Goal: Information Seeking & Learning: Check status

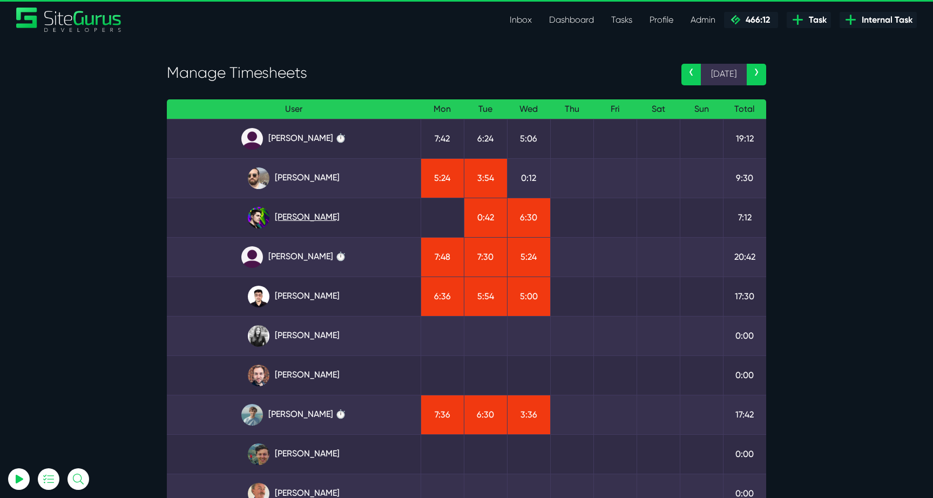
click at [293, 218] on link "[PERSON_NAME]" at bounding box center [293, 218] width 236 height 22
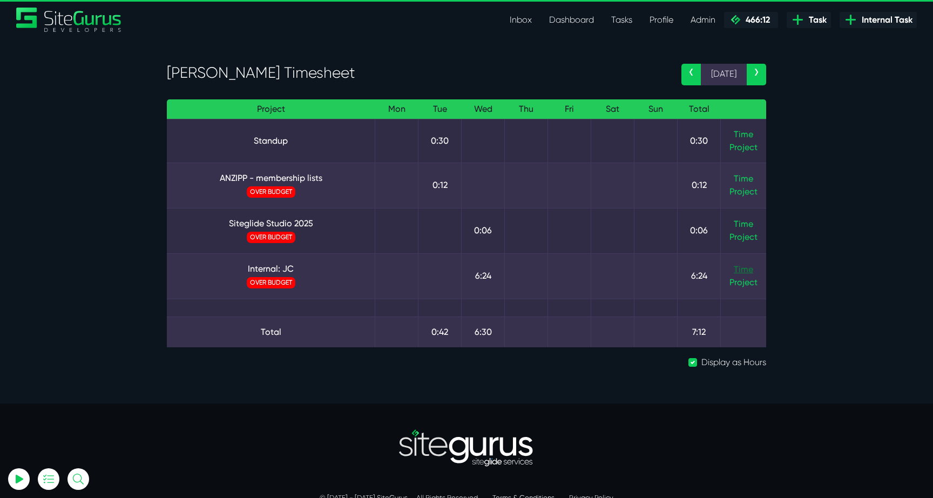
click at [751, 273] on link "Time" at bounding box center [743, 269] width 19 height 10
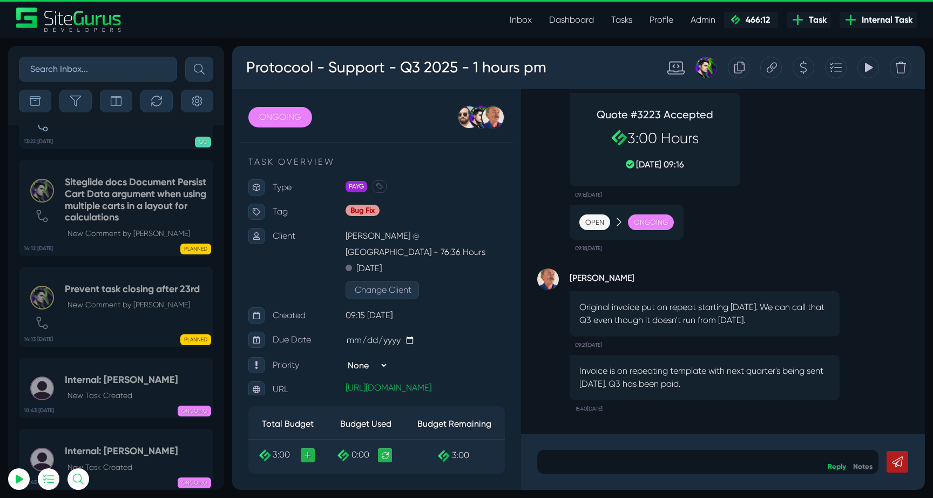
scroll to position [-43108, 0]
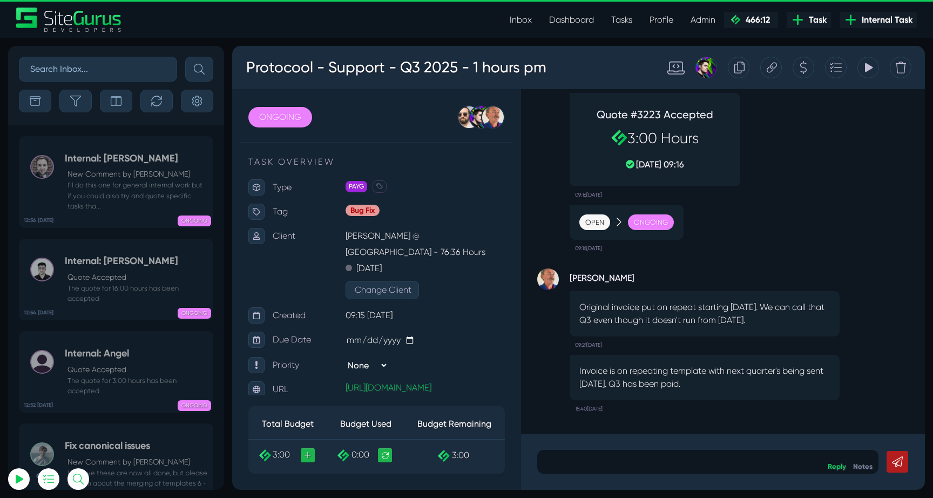
click at [150, 181] on small "I'll do this one for general internal work but if you could also try and quote …" at bounding box center [136, 195] width 143 height 31
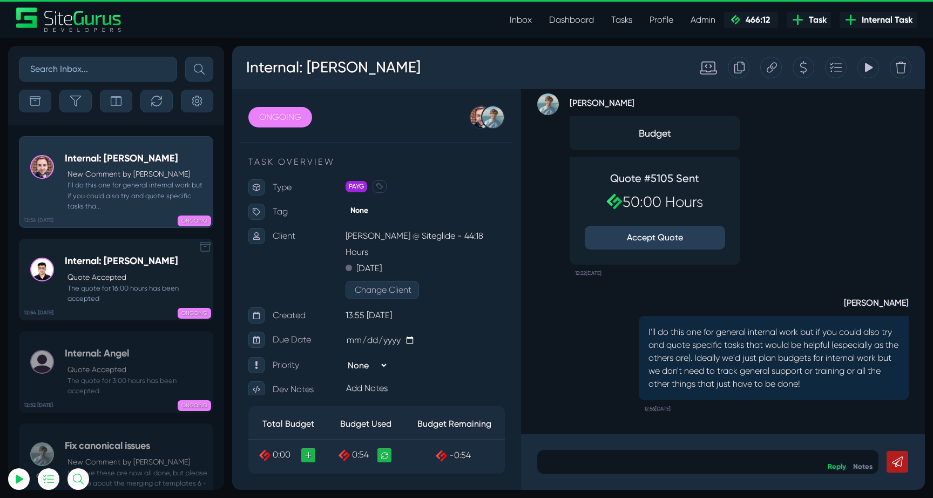
click at [113, 253] on link "12:54 [DATE] Internal: [PERSON_NAME] Accepted The quote for 16:00 hours has bee…" at bounding box center [116, 280] width 194 height 82
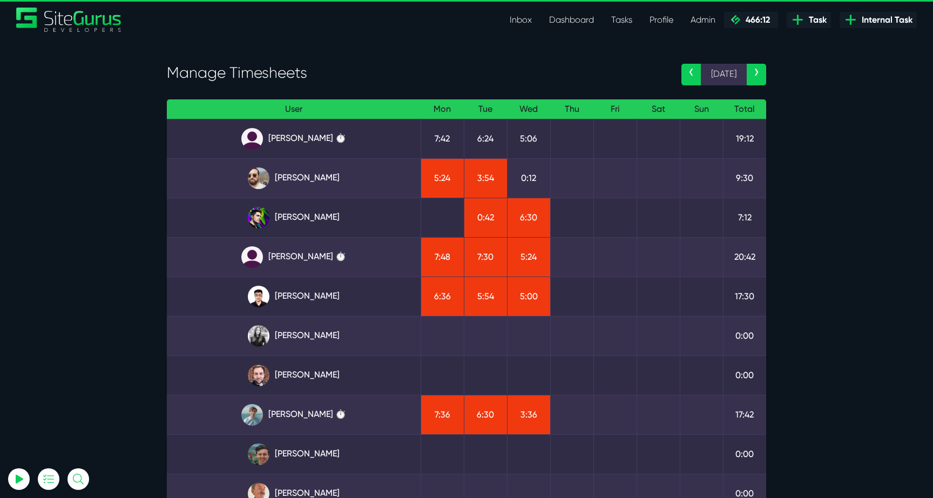
click at [118, 184] on section "Manage Timesheets ‹ [DATE] › User Mon Tue Wed Thu Fri Sat Sun Total [PERSON_NAM…" at bounding box center [466, 335] width 933 height 595
